Goal: Transaction & Acquisition: Purchase product/service

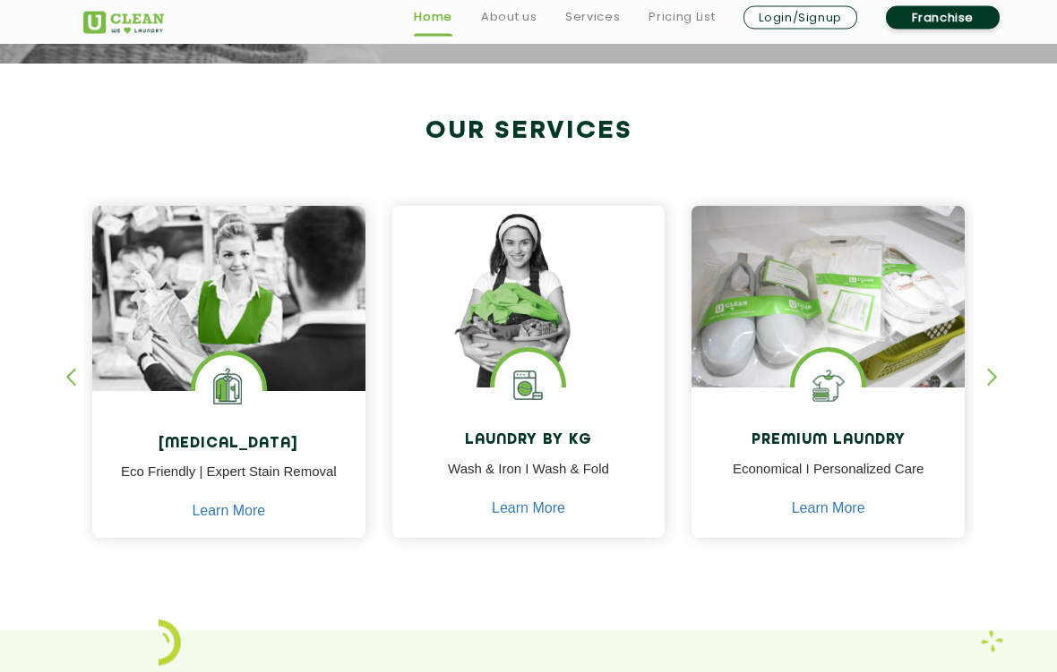
scroll to position [629, 0]
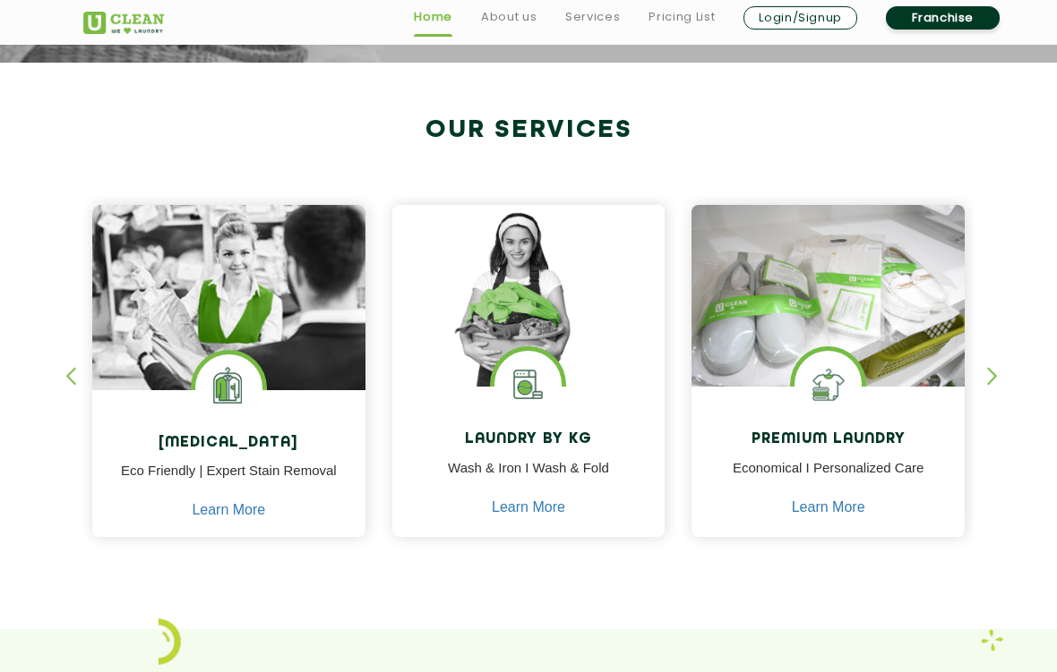
click at [517, 508] on link "Learn More" at bounding box center [528, 508] width 73 height 16
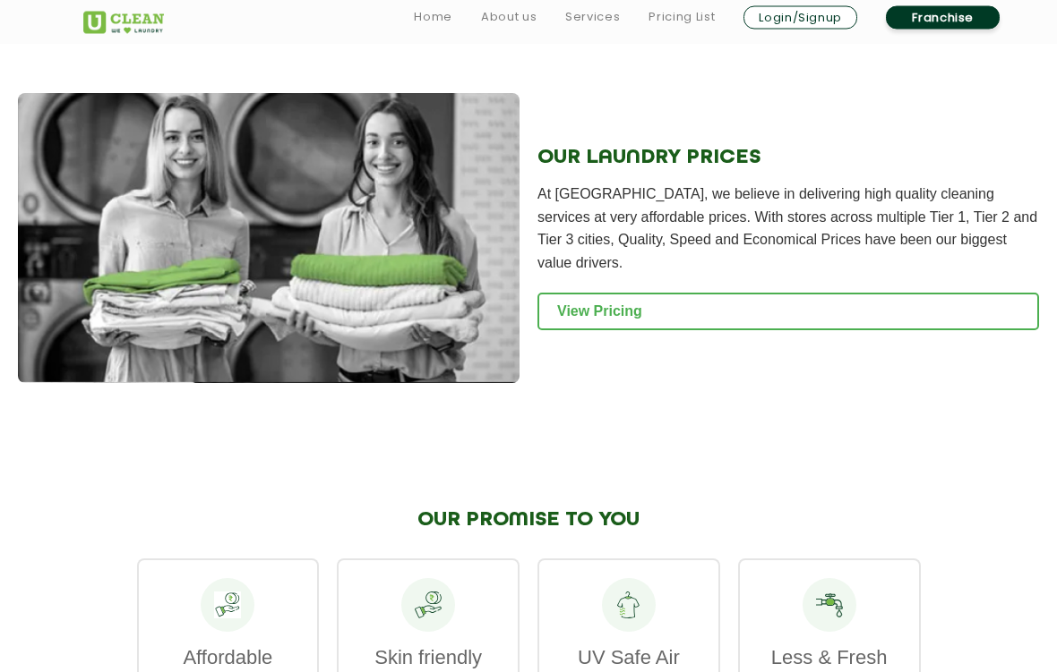
scroll to position [2513, 0]
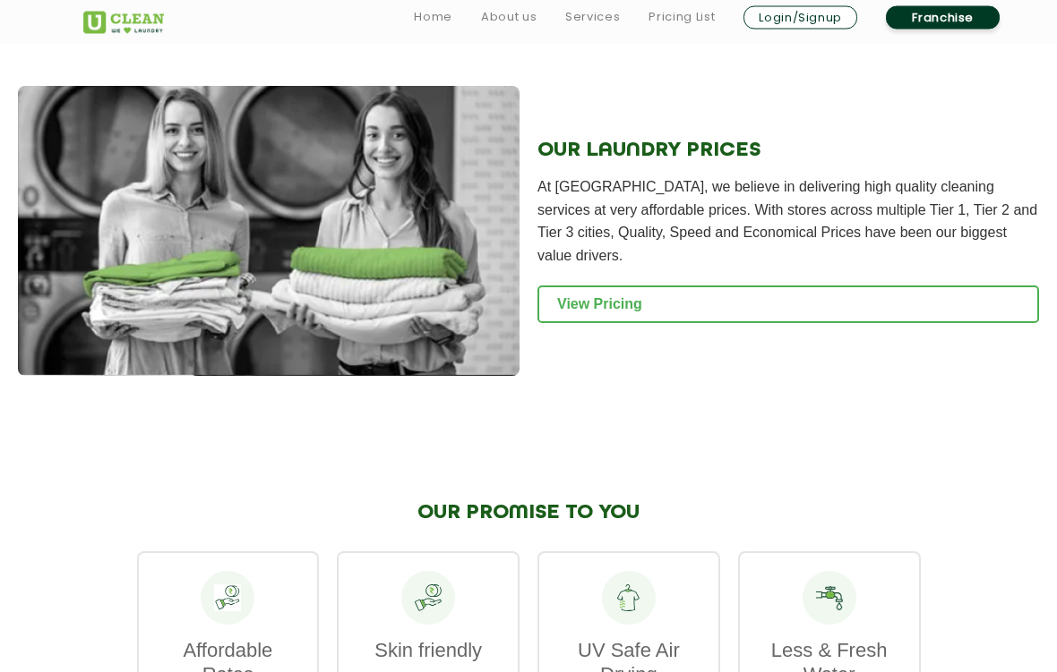
click at [895, 300] on link "View Pricing" at bounding box center [787, 306] width 501 height 38
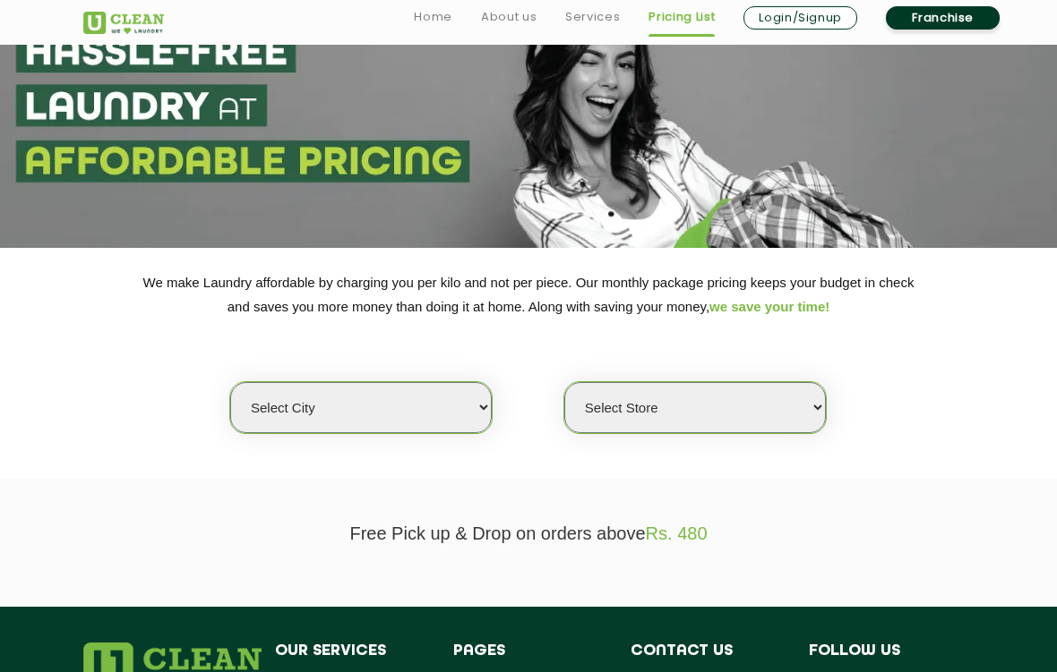
scroll to position [132, 0]
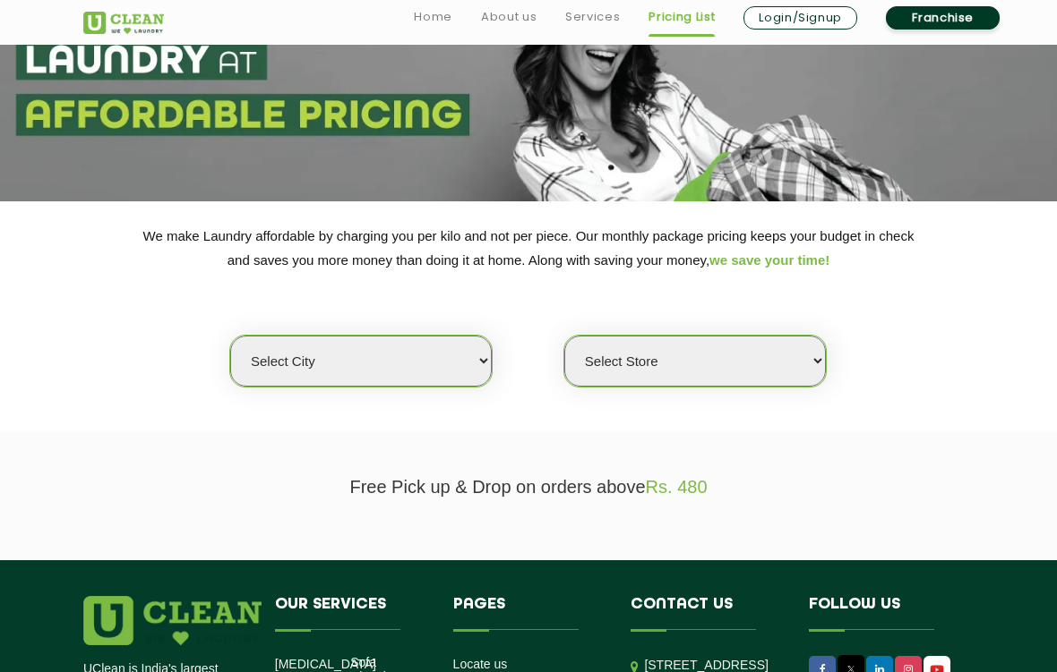
click at [287, 350] on select "Select city" at bounding box center [360, 361] width 261 height 51
click at [468, 346] on select "Select city Aalo Agartala Agra Ahmedabad Akola Aligarh Alwar - UClean Select Am…" at bounding box center [360, 361] width 261 height 51
select select "2"
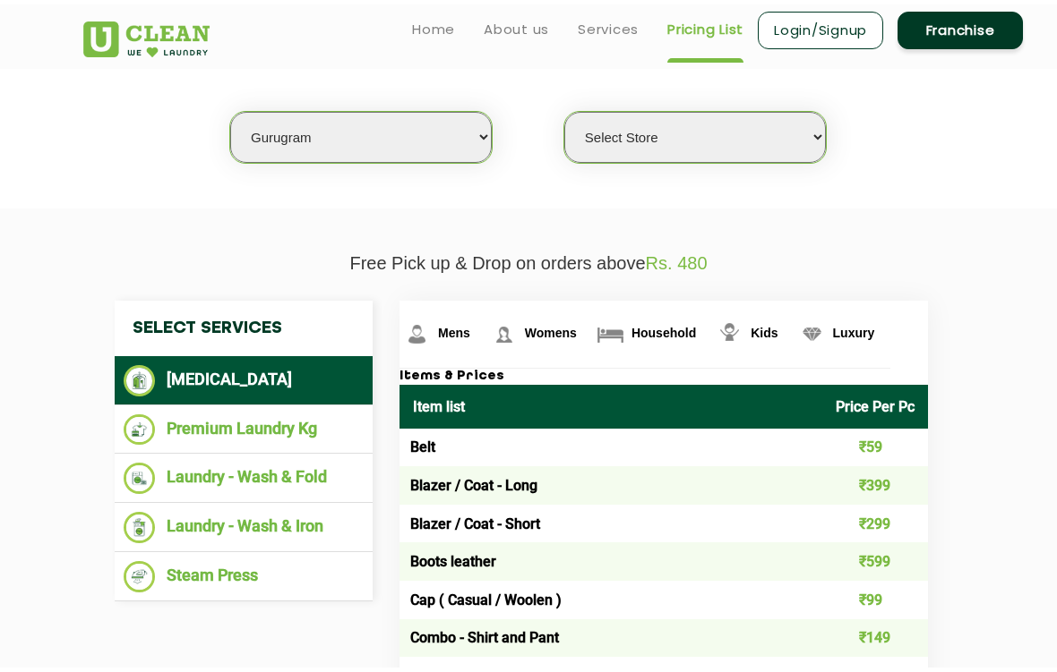
scroll to position [351, 0]
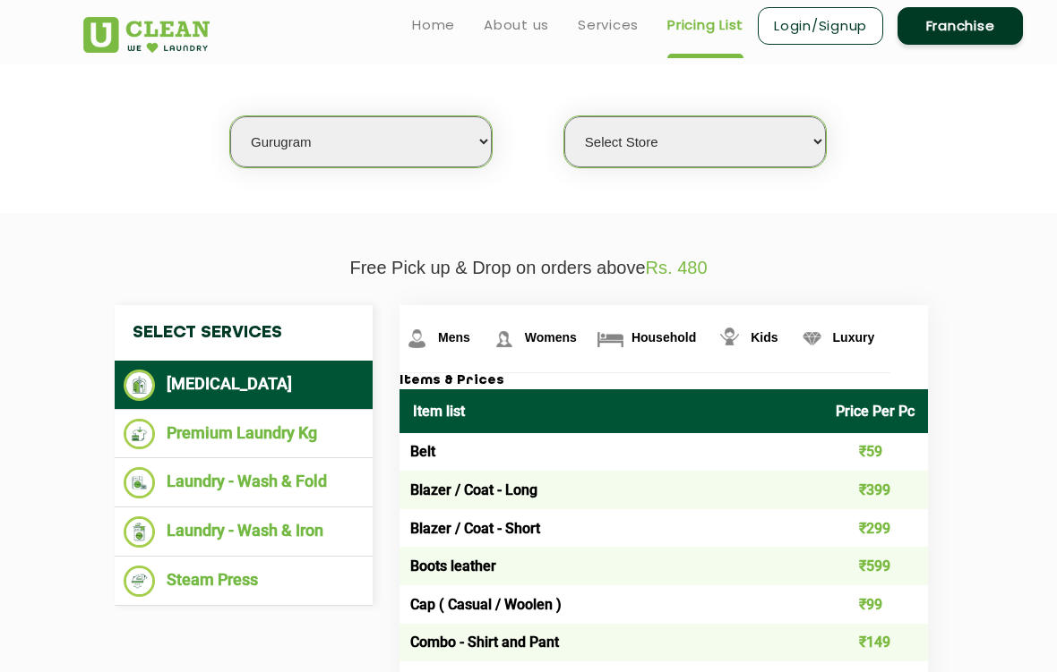
click at [171, 475] on li "Laundry - Wash & Fold" at bounding box center [244, 482] width 240 height 31
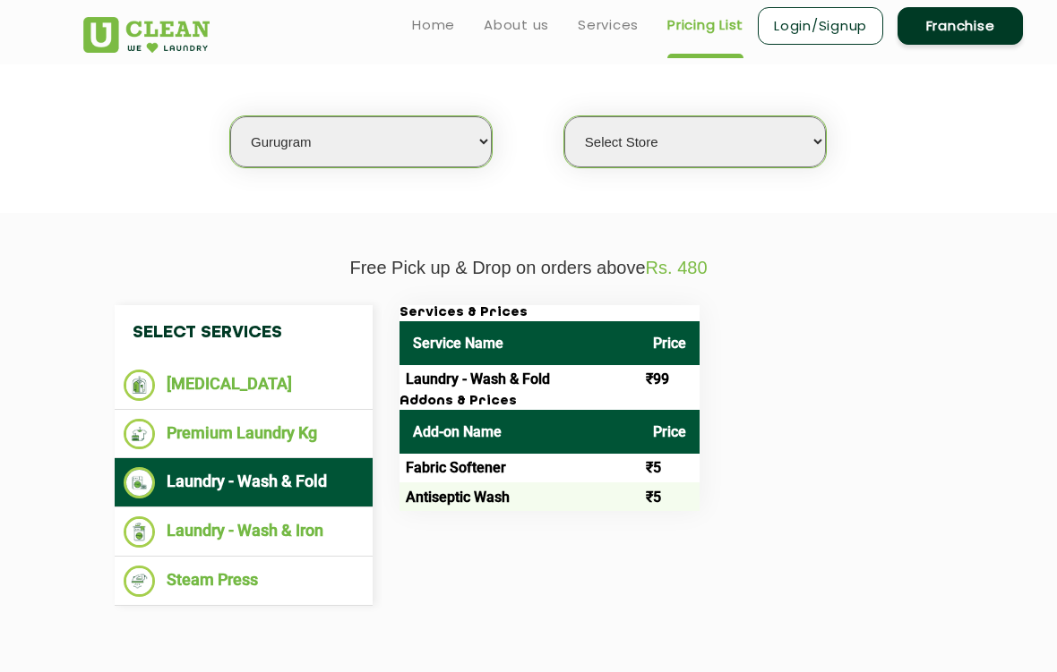
click at [215, 517] on li "Laundry - Wash & Iron" at bounding box center [244, 532] width 240 height 31
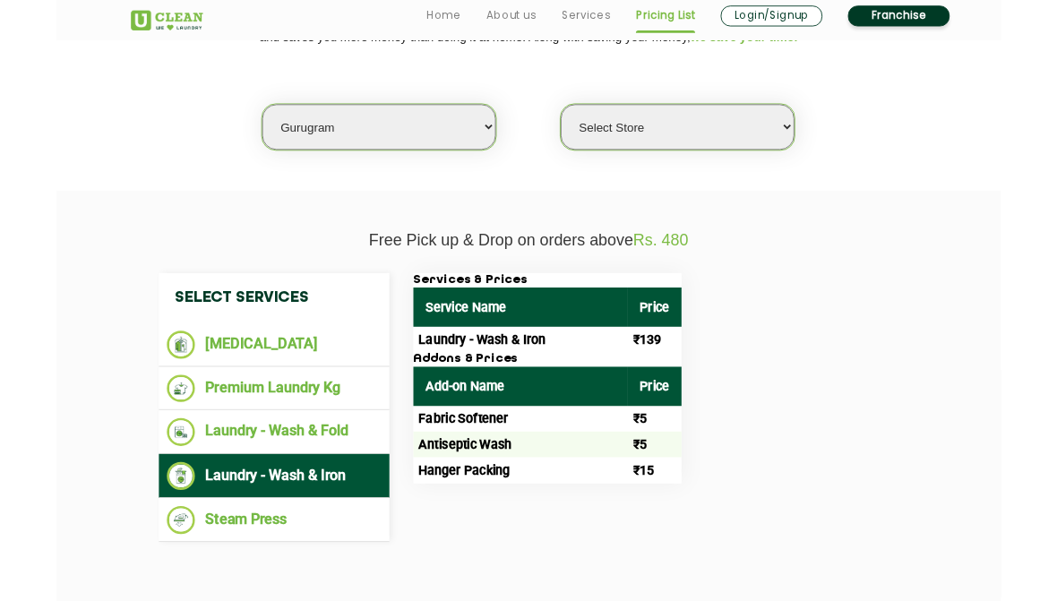
scroll to position [423, 0]
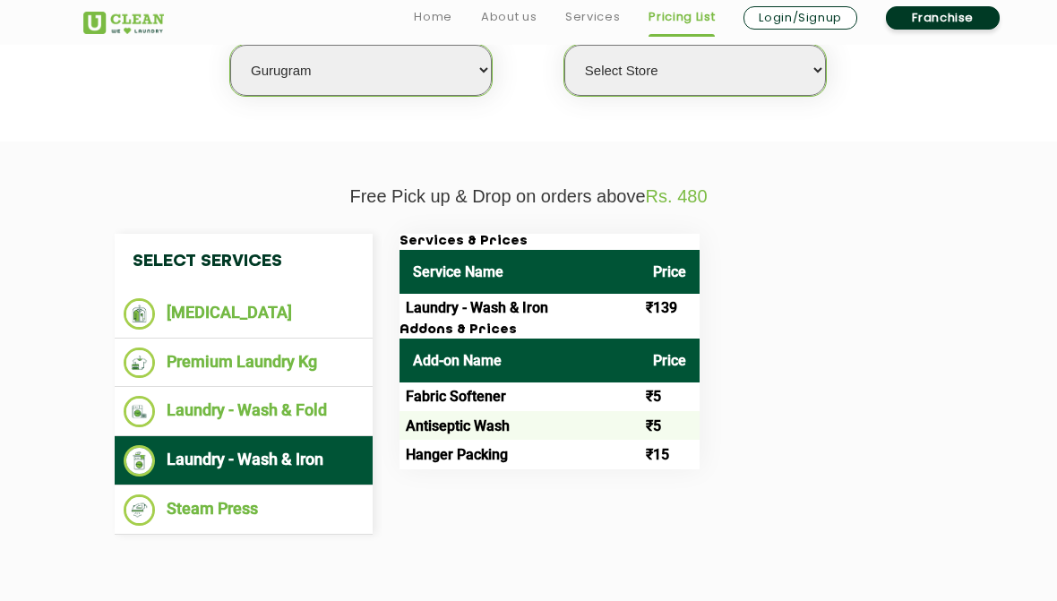
click at [197, 499] on li "Steam Press" at bounding box center [244, 509] width 240 height 31
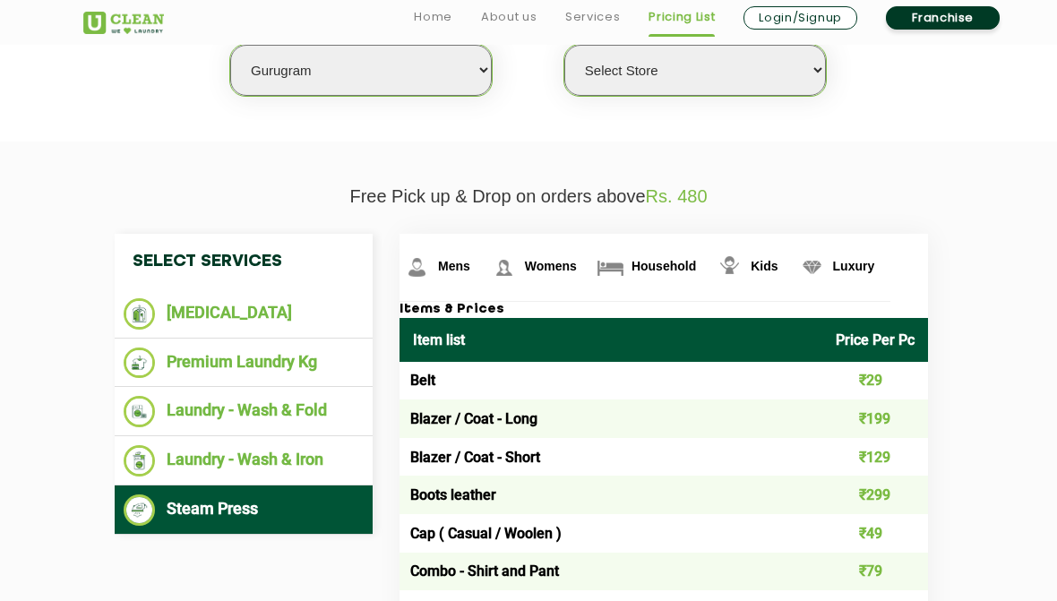
click at [216, 455] on li "Laundry - Wash & Iron" at bounding box center [244, 460] width 240 height 31
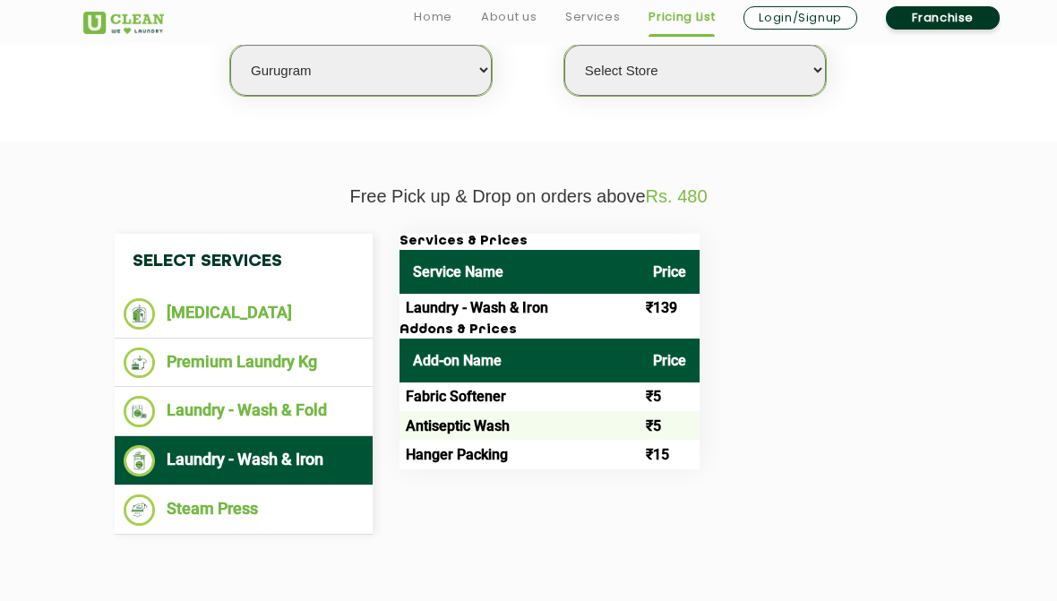
click at [203, 501] on li "Steam Press" at bounding box center [244, 509] width 240 height 31
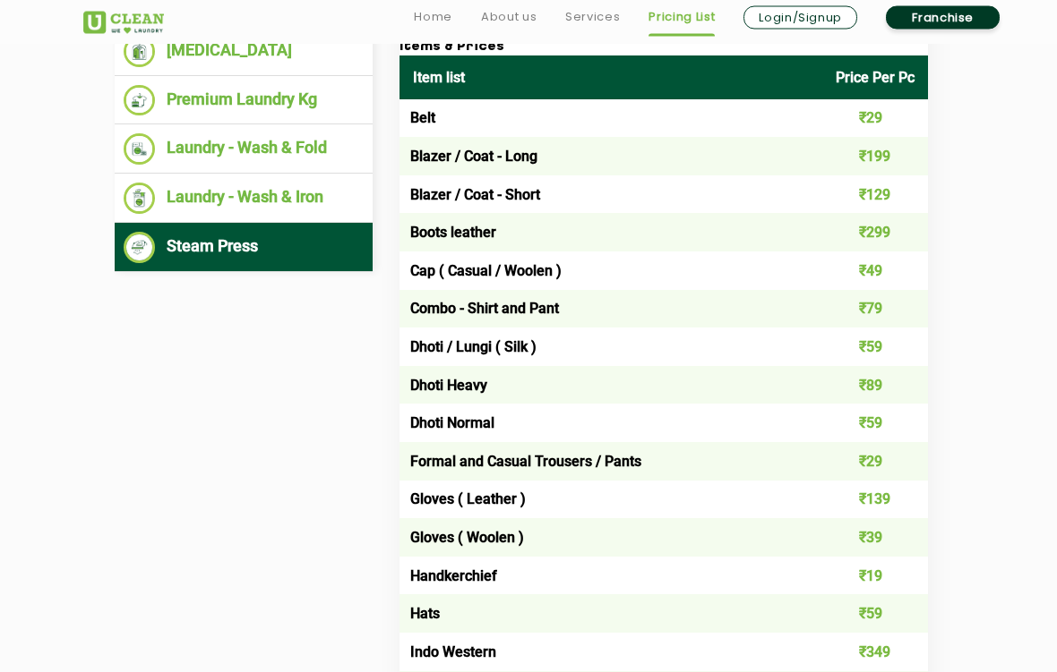
scroll to position [685, 0]
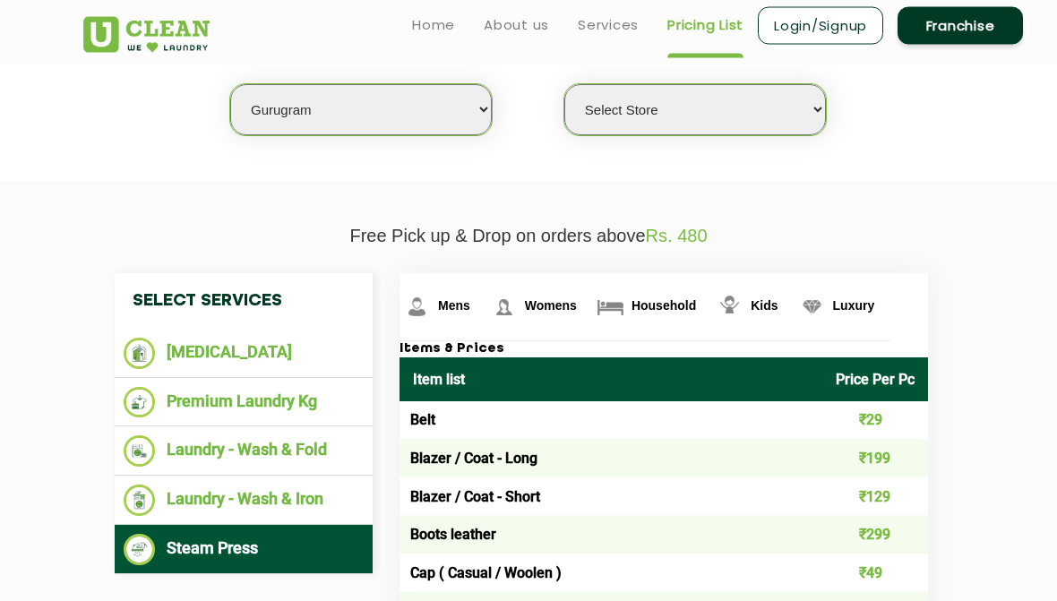
click at [235, 349] on li "[MEDICAL_DATA]" at bounding box center [244, 353] width 240 height 31
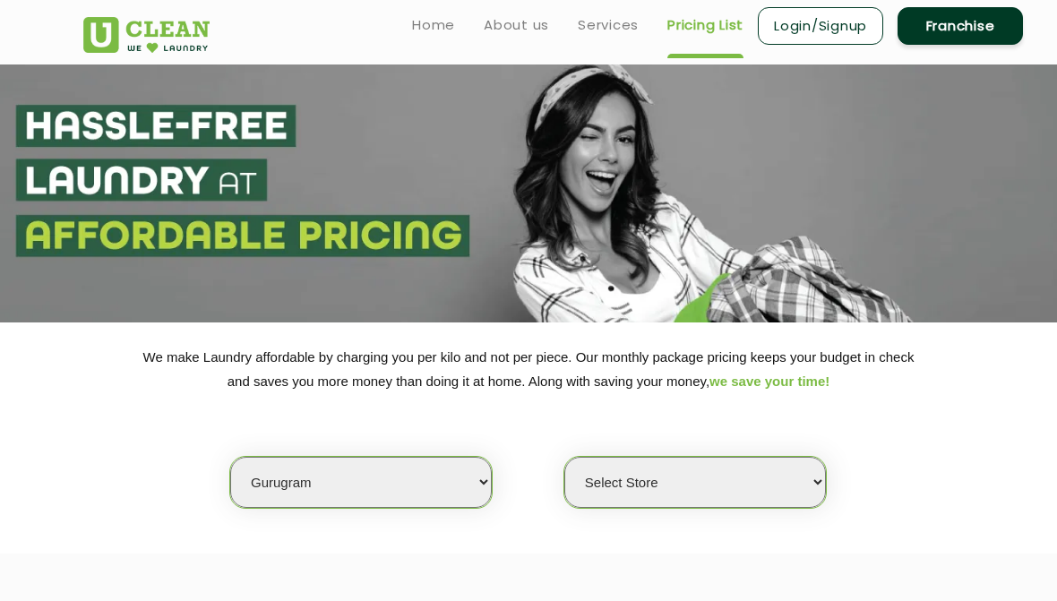
scroll to position [0, 0]
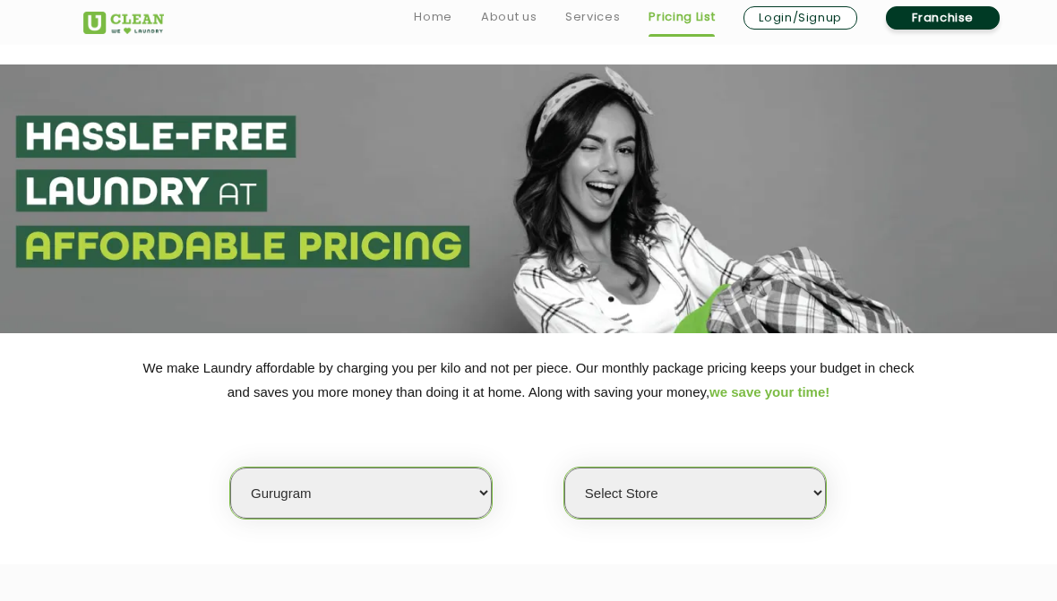
click at [443, 17] on link "Home" at bounding box center [433, 16] width 39 height 21
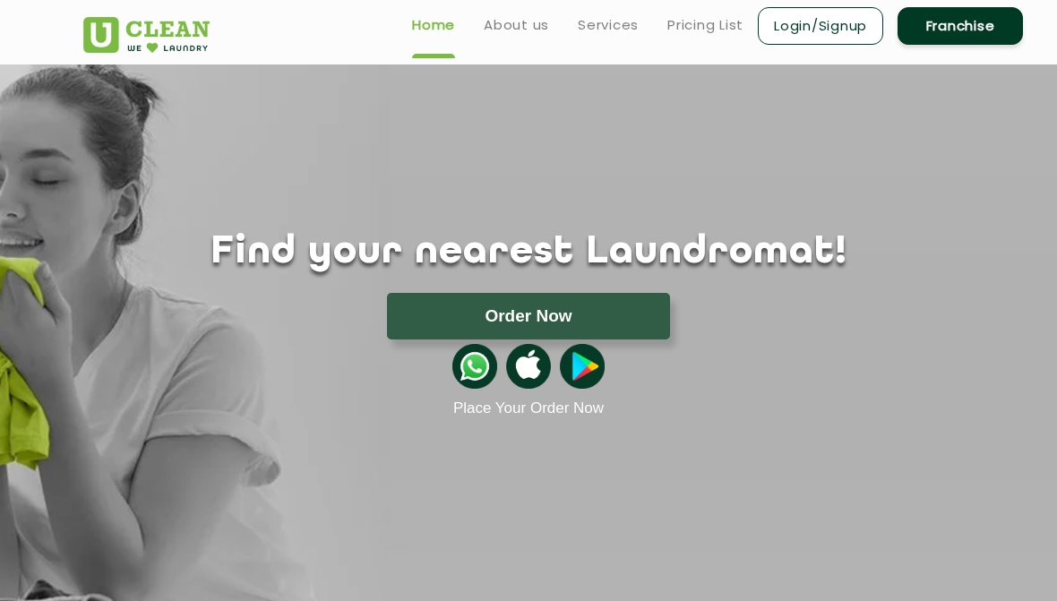
click at [604, 324] on button "Order Now" at bounding box center [528, 316] width 283 height 47
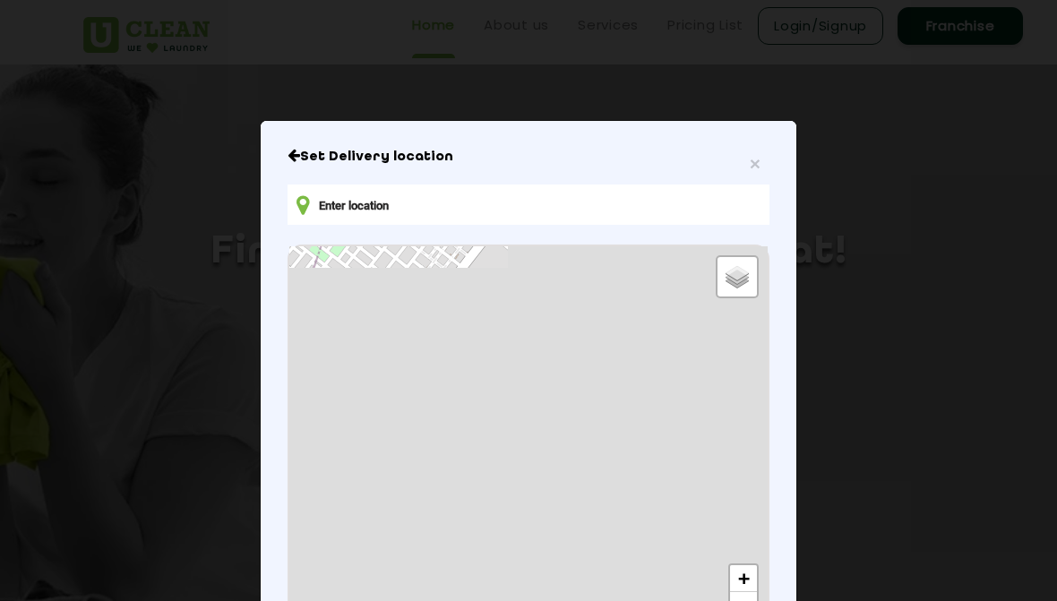
scroll to position [42, 0]
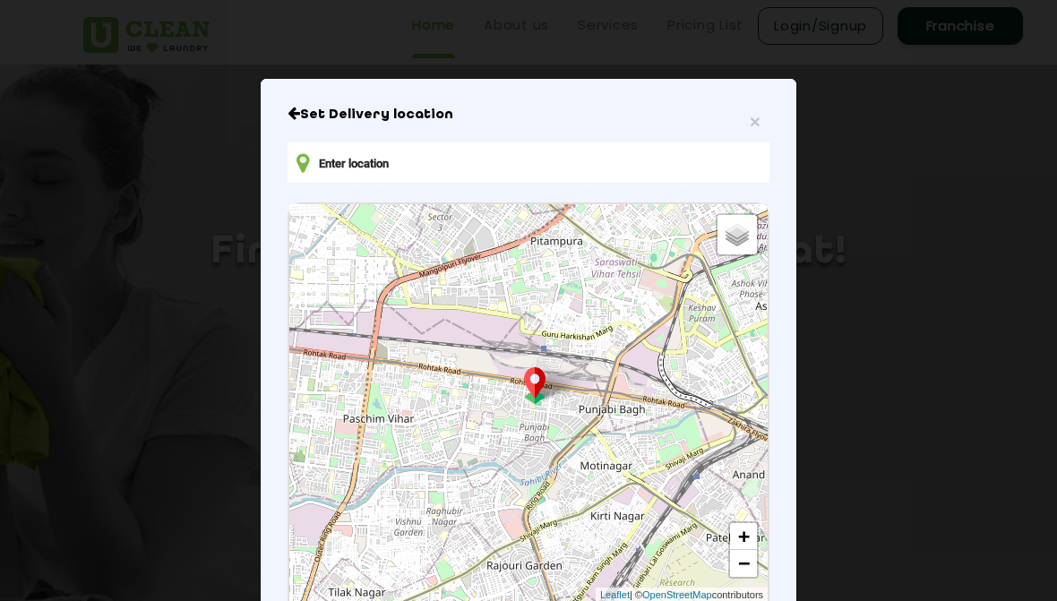
click at [311, 163] on input "text" at bounding box center [528, 162] width 482 height 40
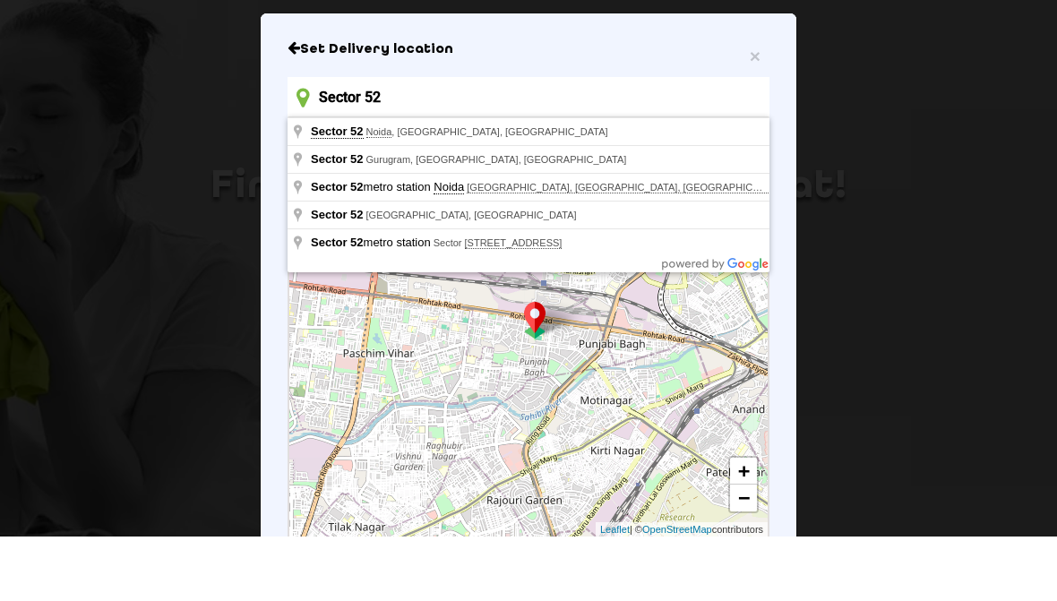
type input "Sector 52"
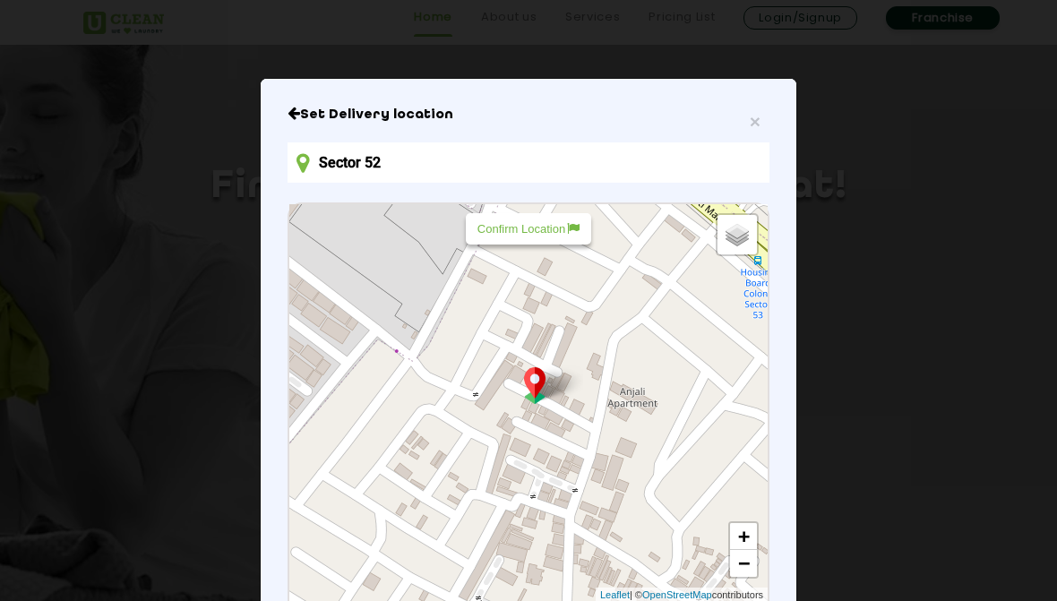
click at [539, 226] on p "Confirm Location" at bounding box center [528, 228] width 102 height 13
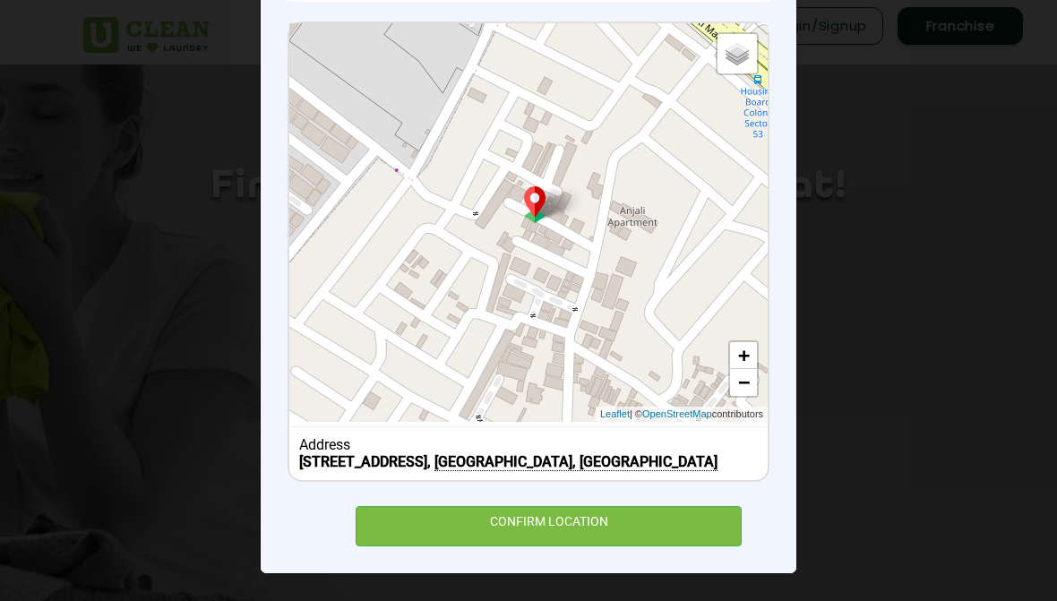
scroll to position [239, 0]
click at [630, 526] on div "CONFIRM LOCATION" at bounding box center [548, 526] width 386 height 40
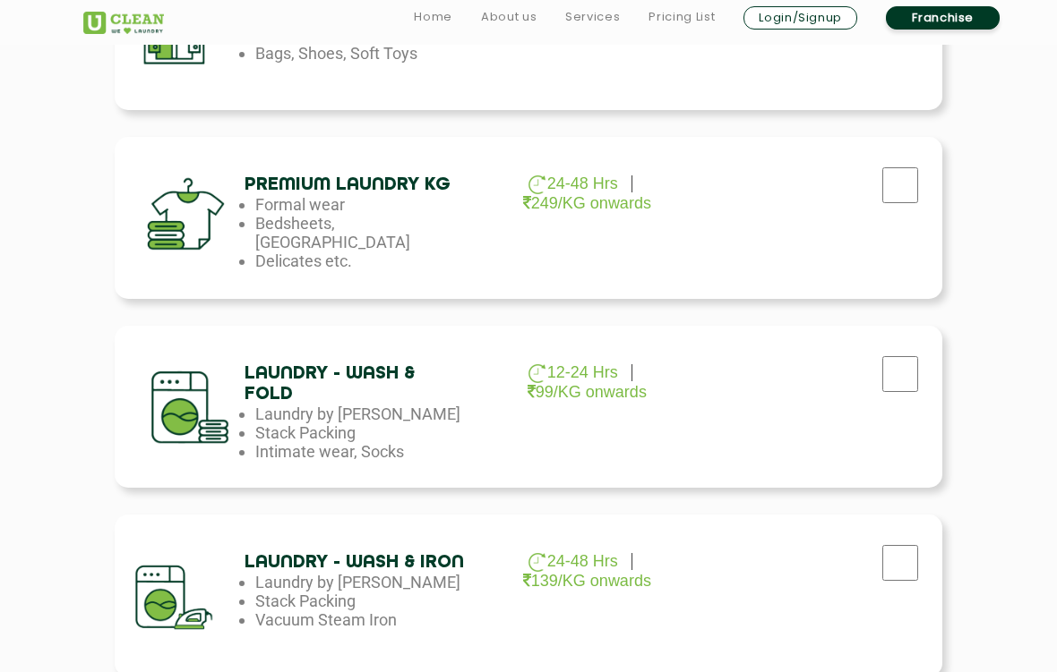
scroll to position [659, 0]
checkbox input "true"
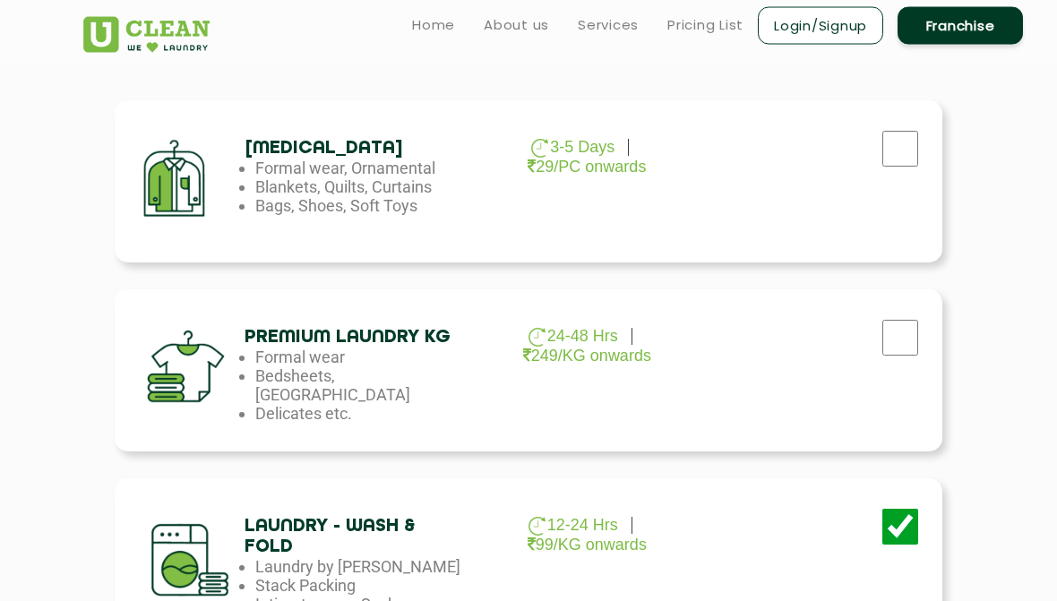
scroll to position [498, 0]
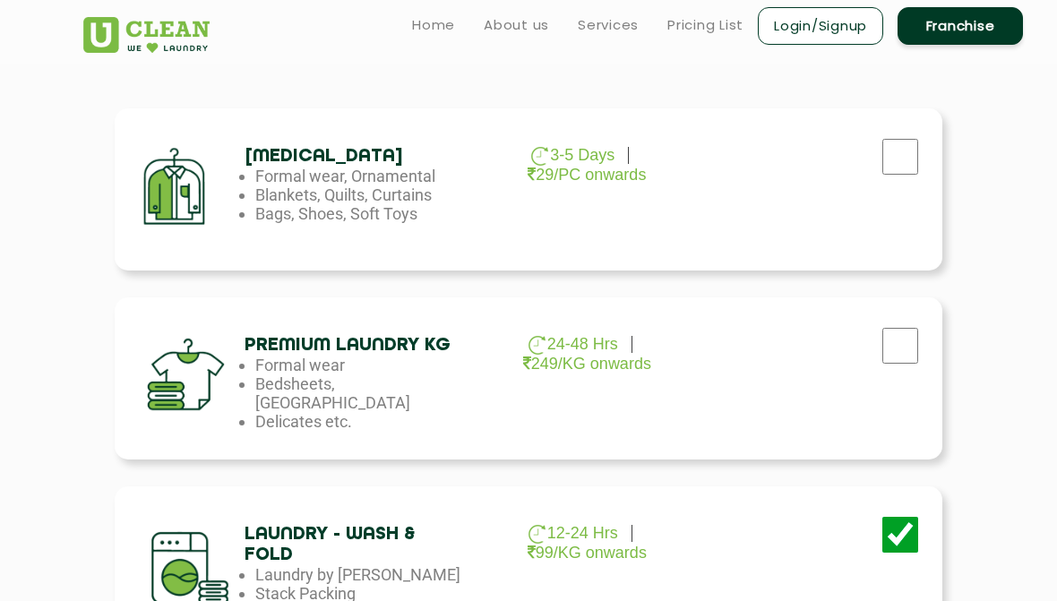
click at [886, 159] on input "checkbox" at bounding box center [899, 157] width 45 height 36
checkbox input "true"
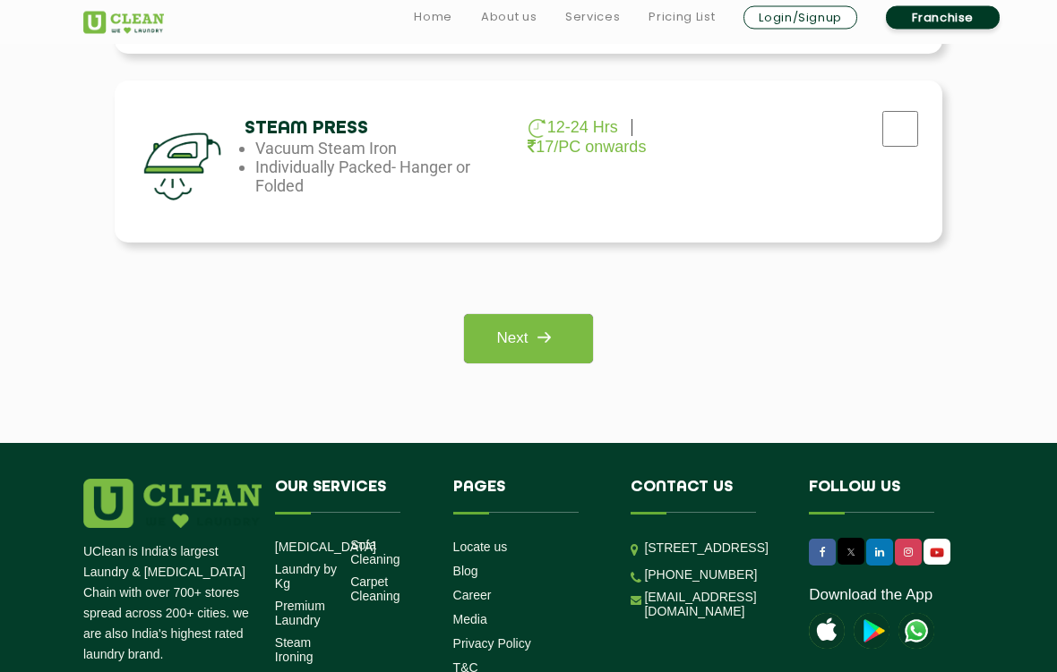
scroll to position [1252, 0]
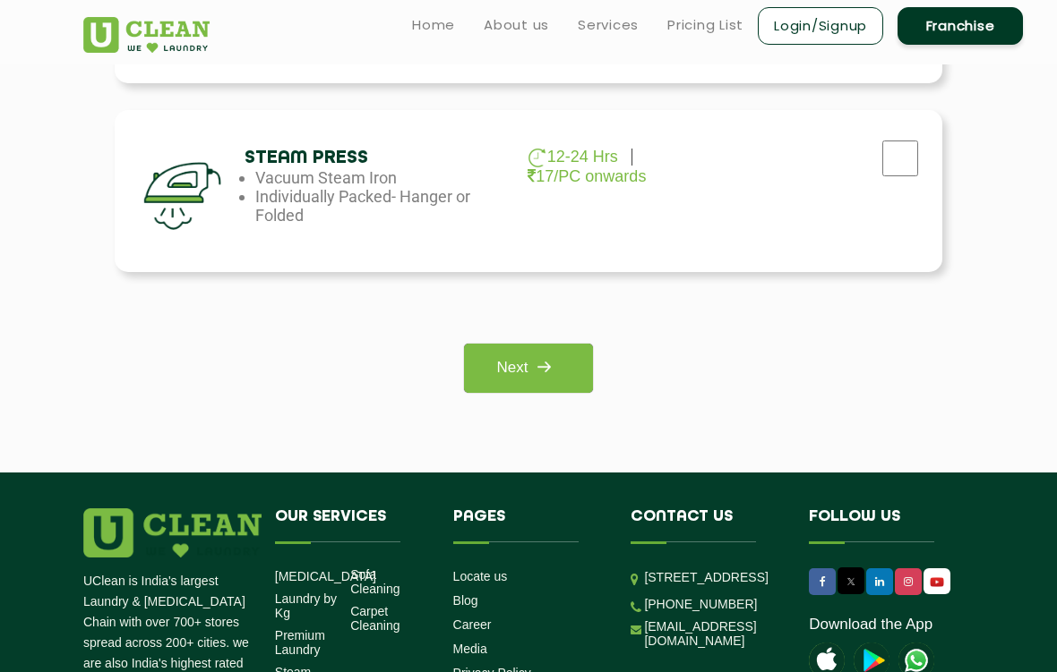
click at [536, 382] on img at bounding box center [543, 367] width 32 height 32
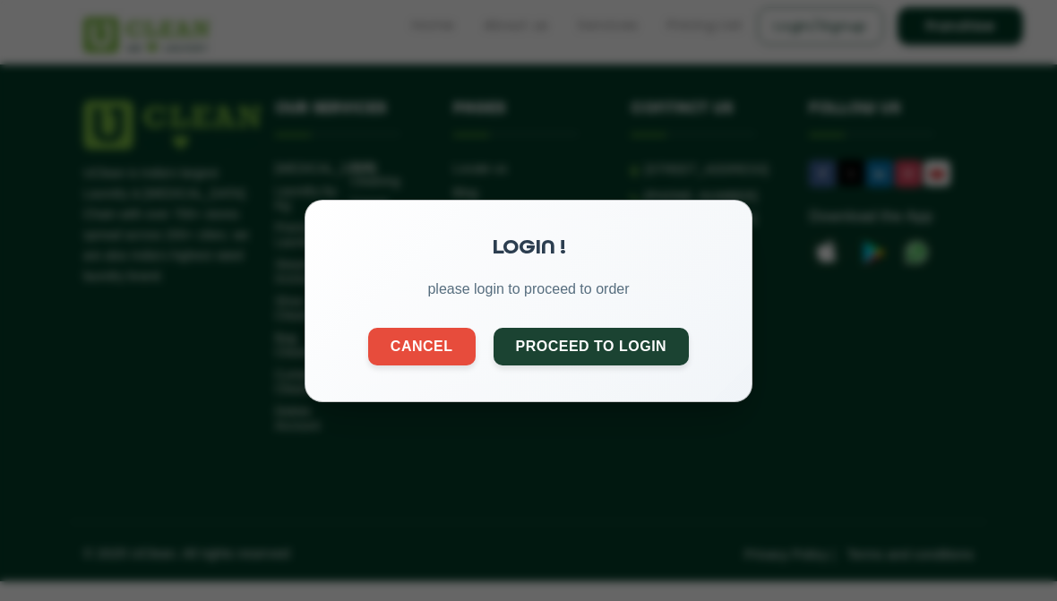
click at [627, 339] on button "Proceed to Login" at bounding box center [591, 346] width 196 height 38
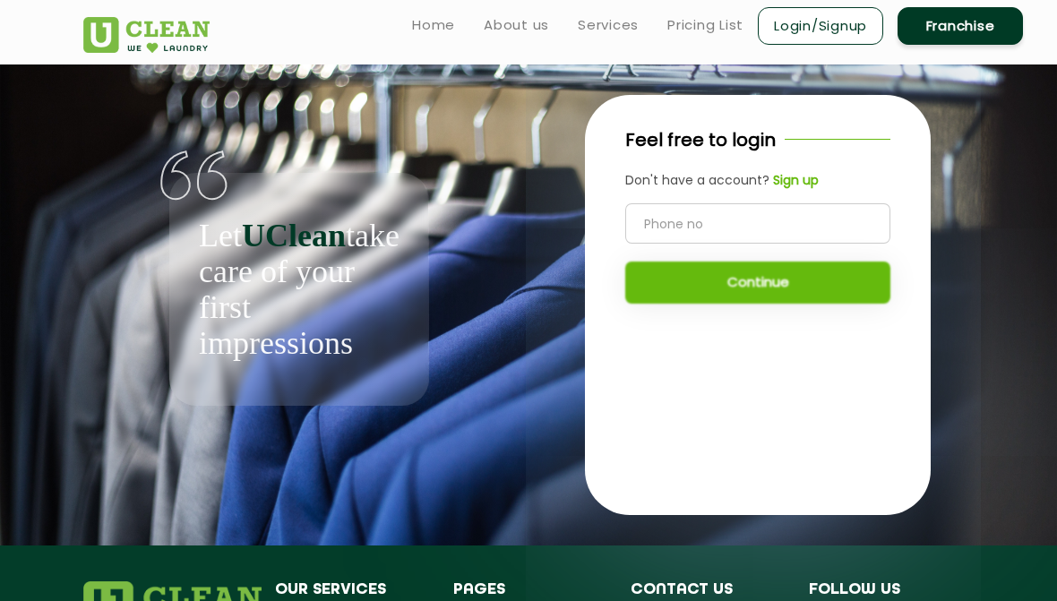
click at [769, 219] on input "tel" at bounding box center [757, 223] width 265 height 40
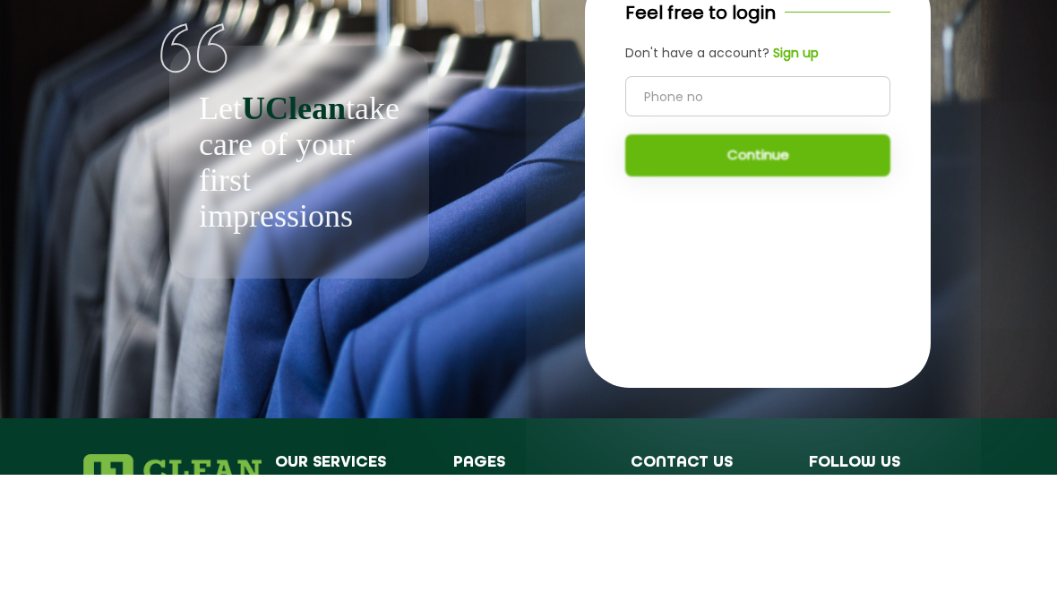
click at [698, 209] on div "Feel free to login Don't have a account? Sign up Continue" at bounding box center [758, 224] width 346 height 258
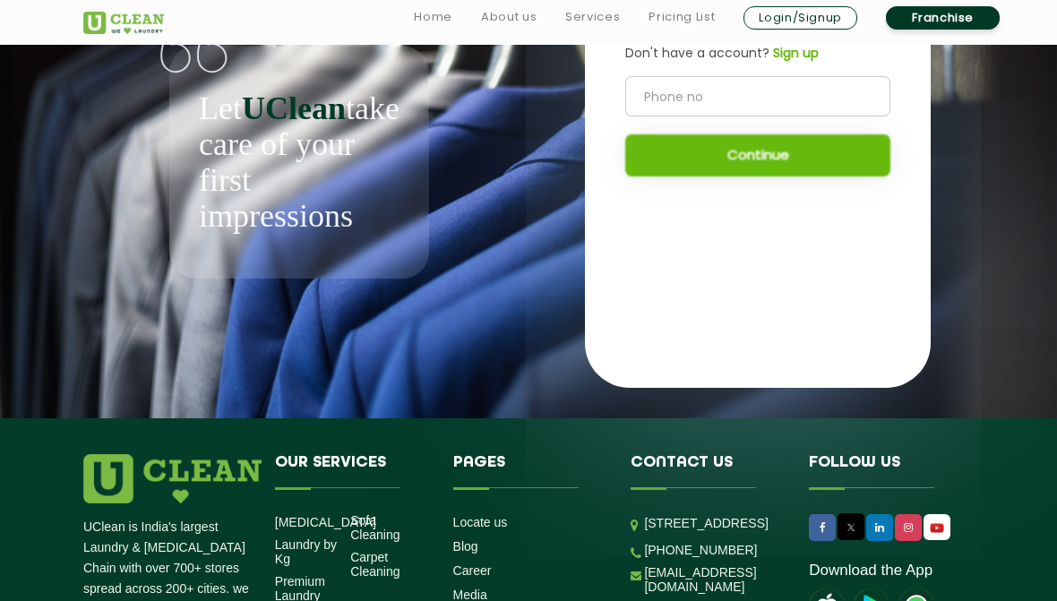
click at [752, 94] on input "tel" at bounding box center [757, 96] width 265 height 40
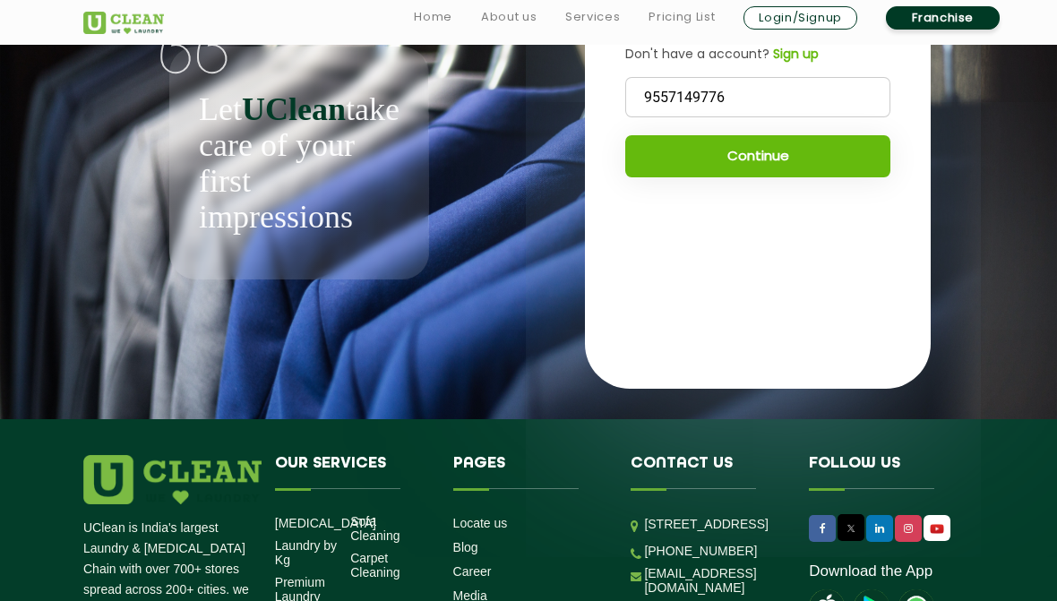
type input "9557149776"
click at [800, 149] on button "Continue" at bounding box center [757, 156] width 265 height 42
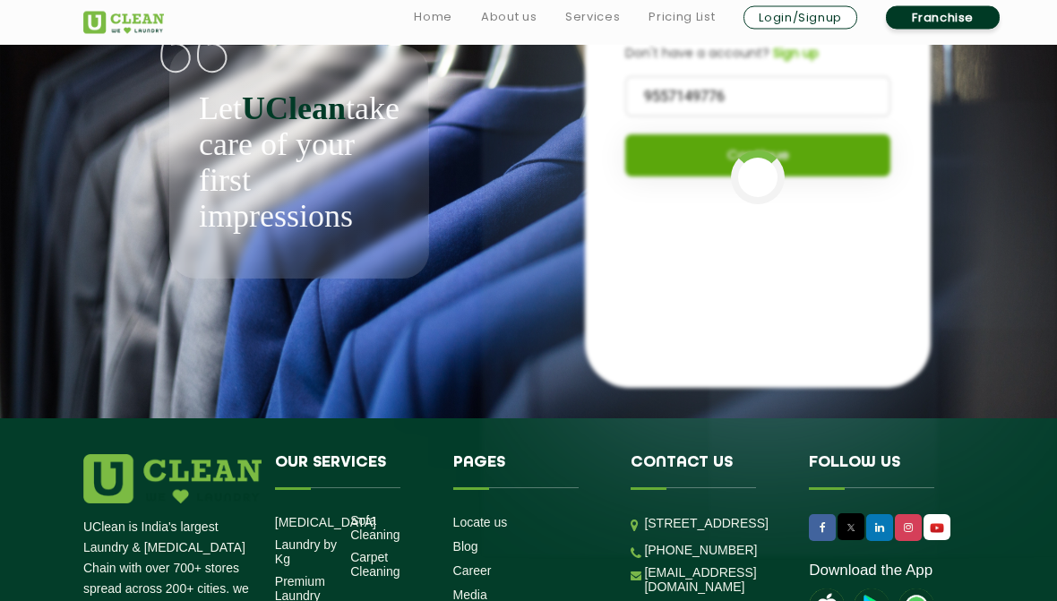
scroll to position [127, 0]
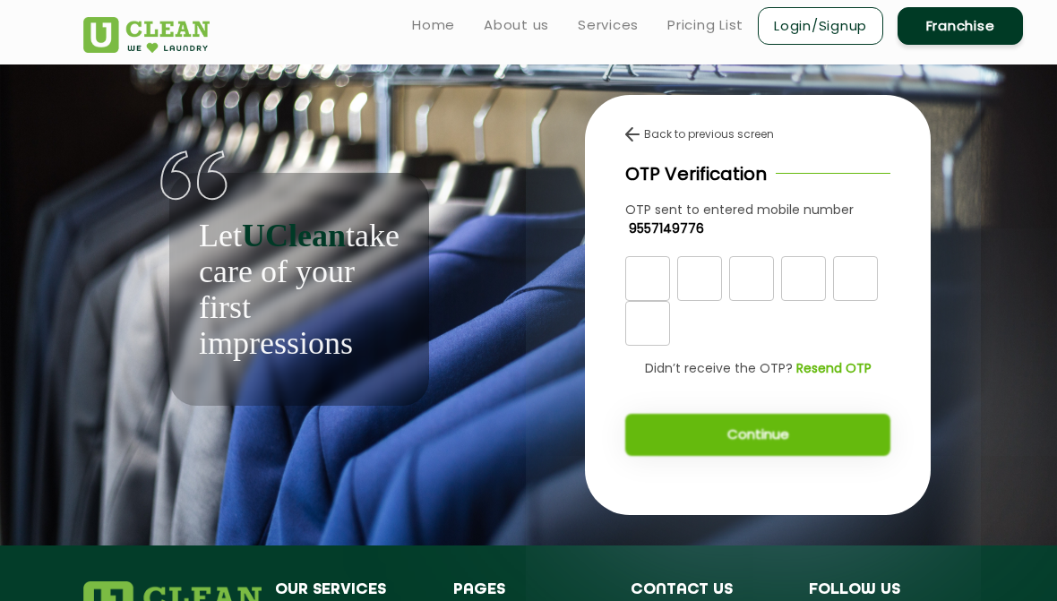
click at [836, 359] on b "Resend OTP" at bounding box center [833, 368] width 75 height 18
